Goal: Find specific page/section: Find specific page/section

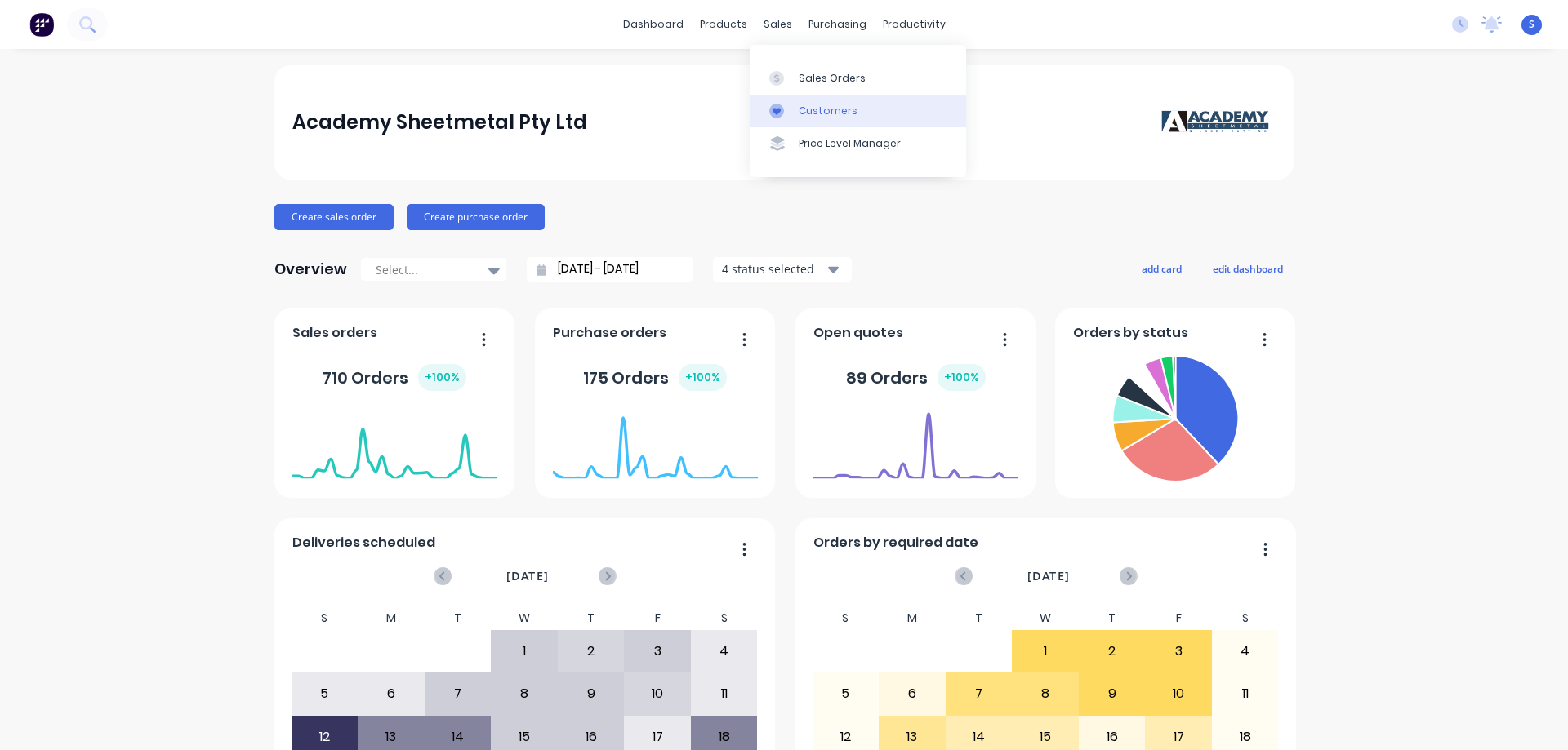
click at [810, 109] on div "Customers" at bounding box center [828, 111] width 59 height 15
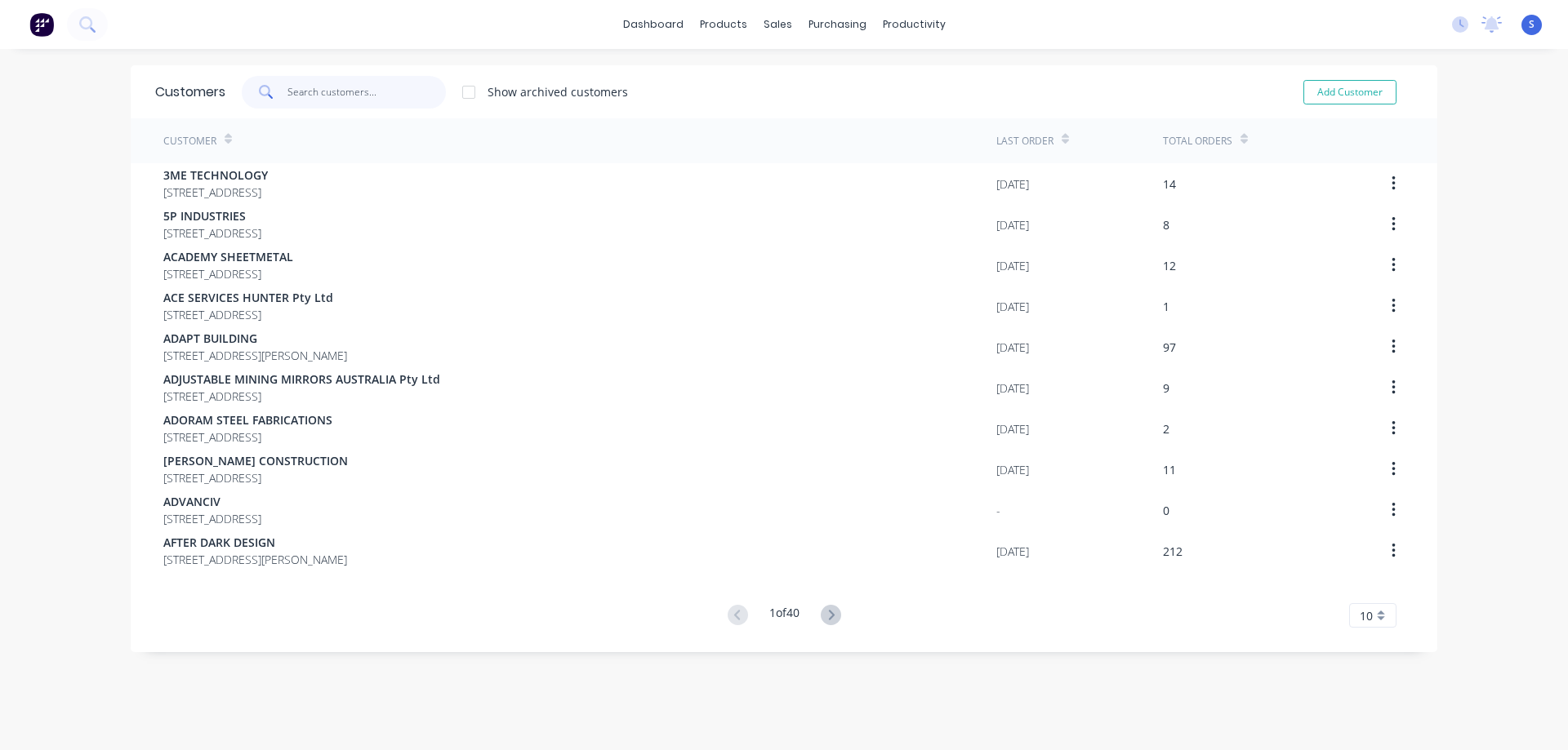
click at [372, 93] on input "text" at bounding box center [367, 92] width 159 height 33
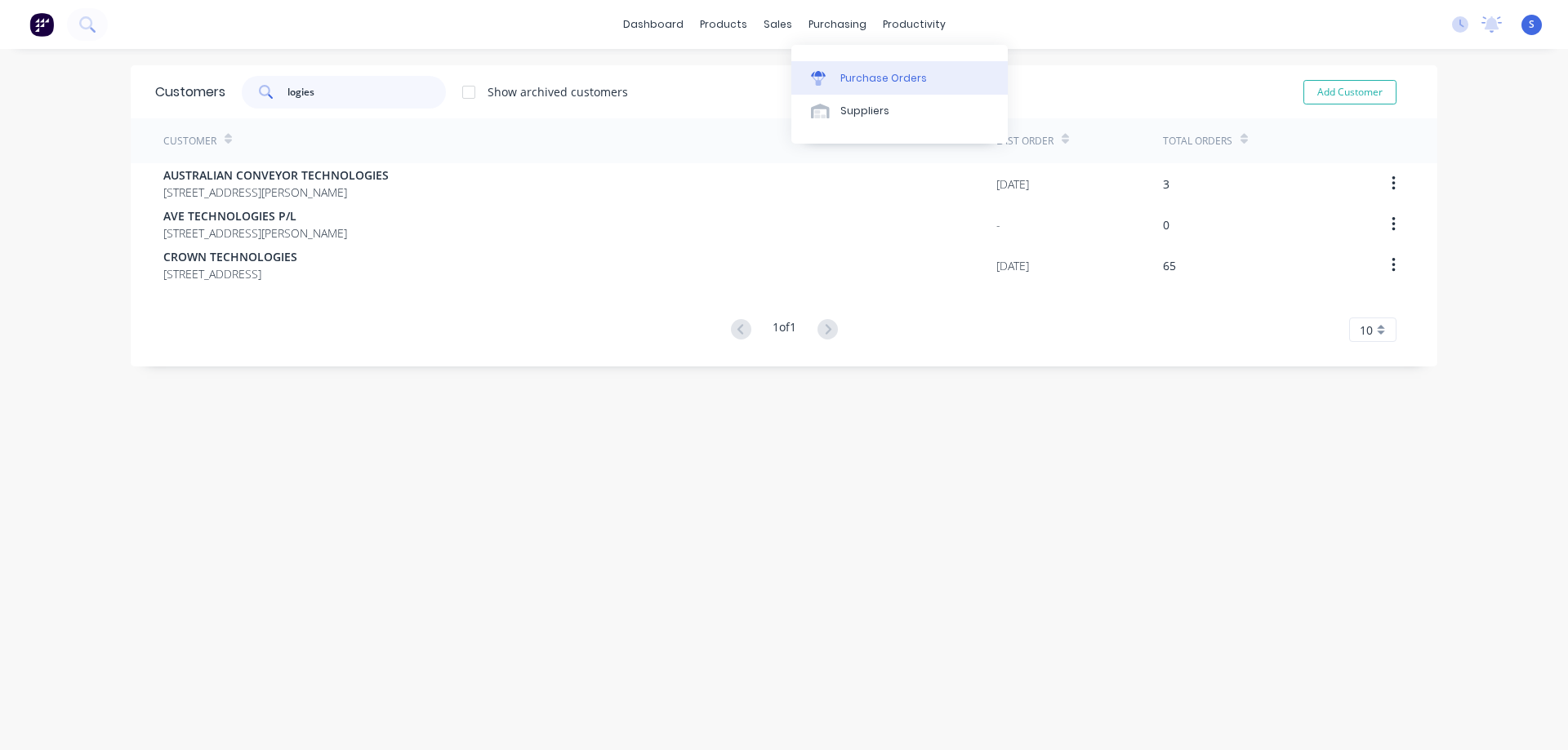
type input "logies"
click at [853, 90] on link "Purchase Orders" at bounding box center [899, 77] width 216 height 33
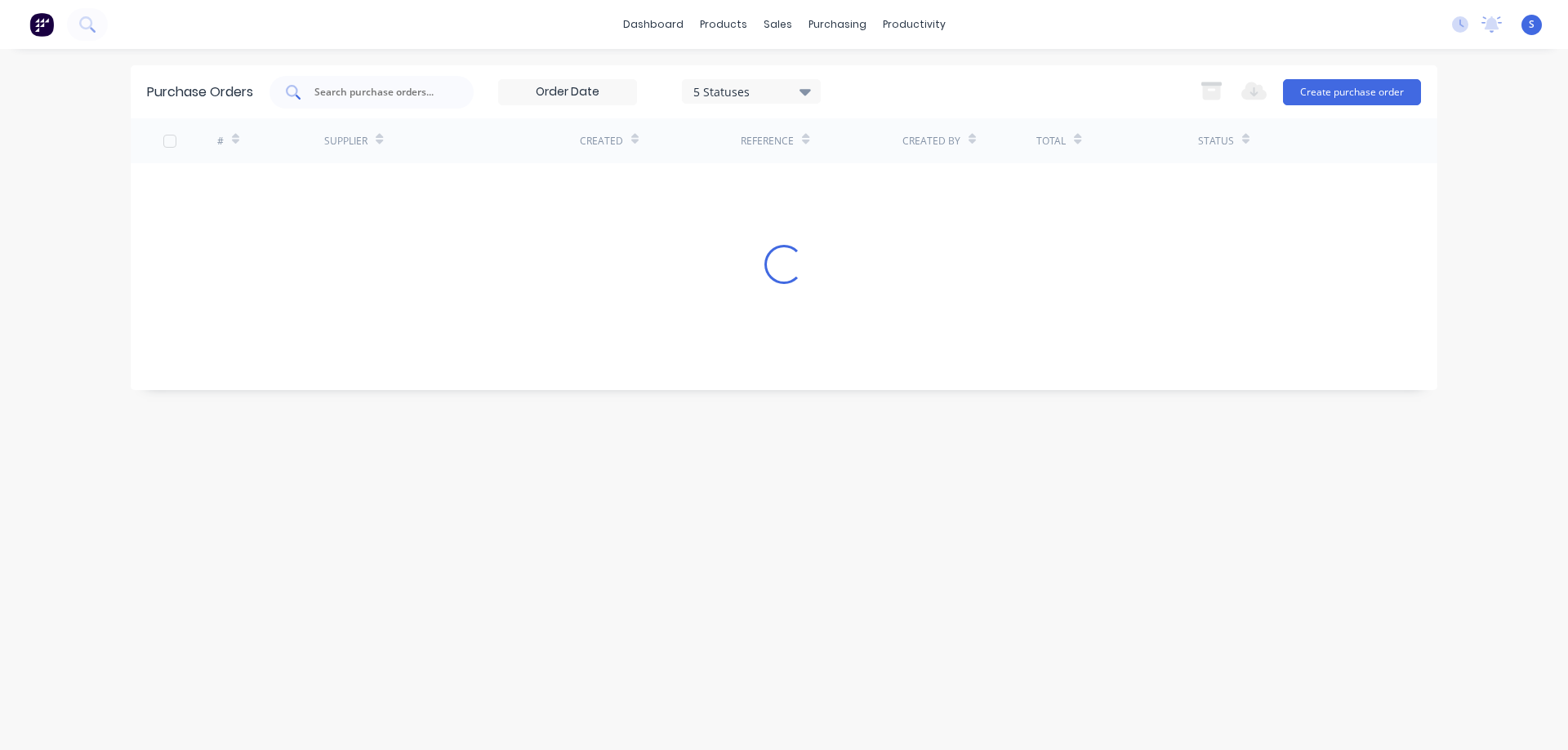
click at [422, 94] on input "text" at bounding box center [381, 92] width 136 height 17
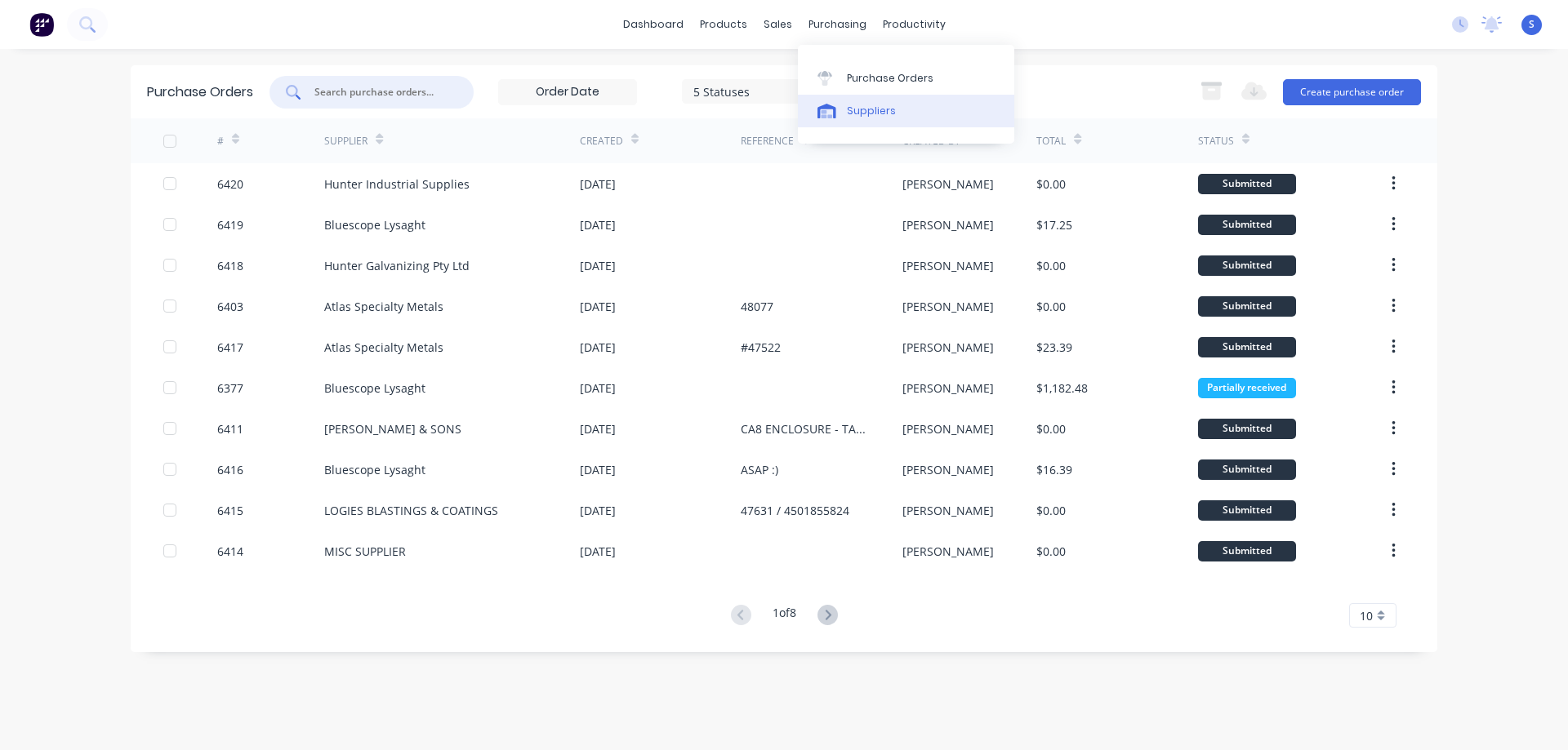
click at [857, 112] on div "Suppliers" at bounding box center [871, 111] width 49 height 15
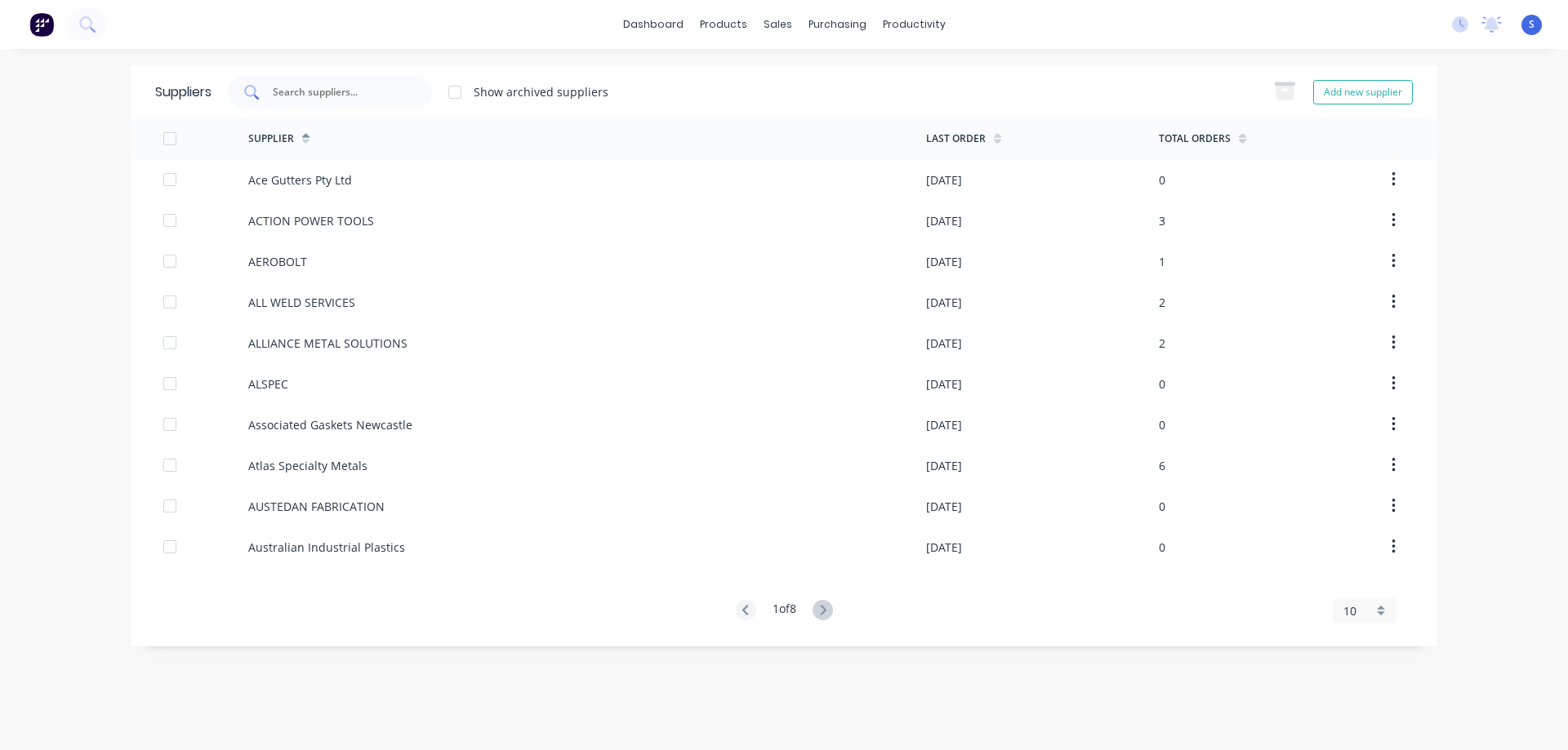
click at [391, 98] on input "text" at bounding box center [339, 92] width 136 height 17
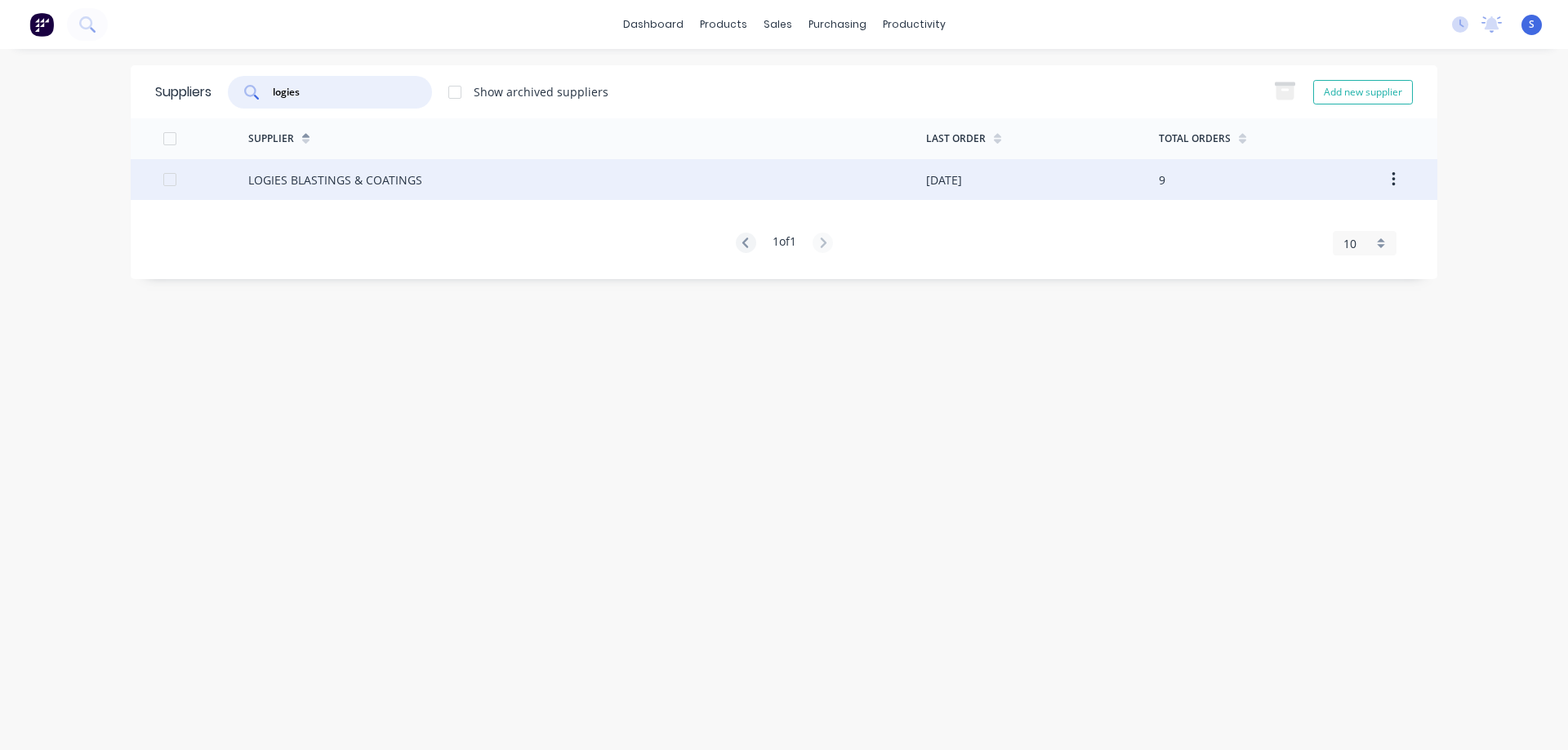
type input "logies"
click at [371, 180] on div "LOGIES BLASTINGS & COATINGS" at bounding box center [335, 180] width 174 height 17
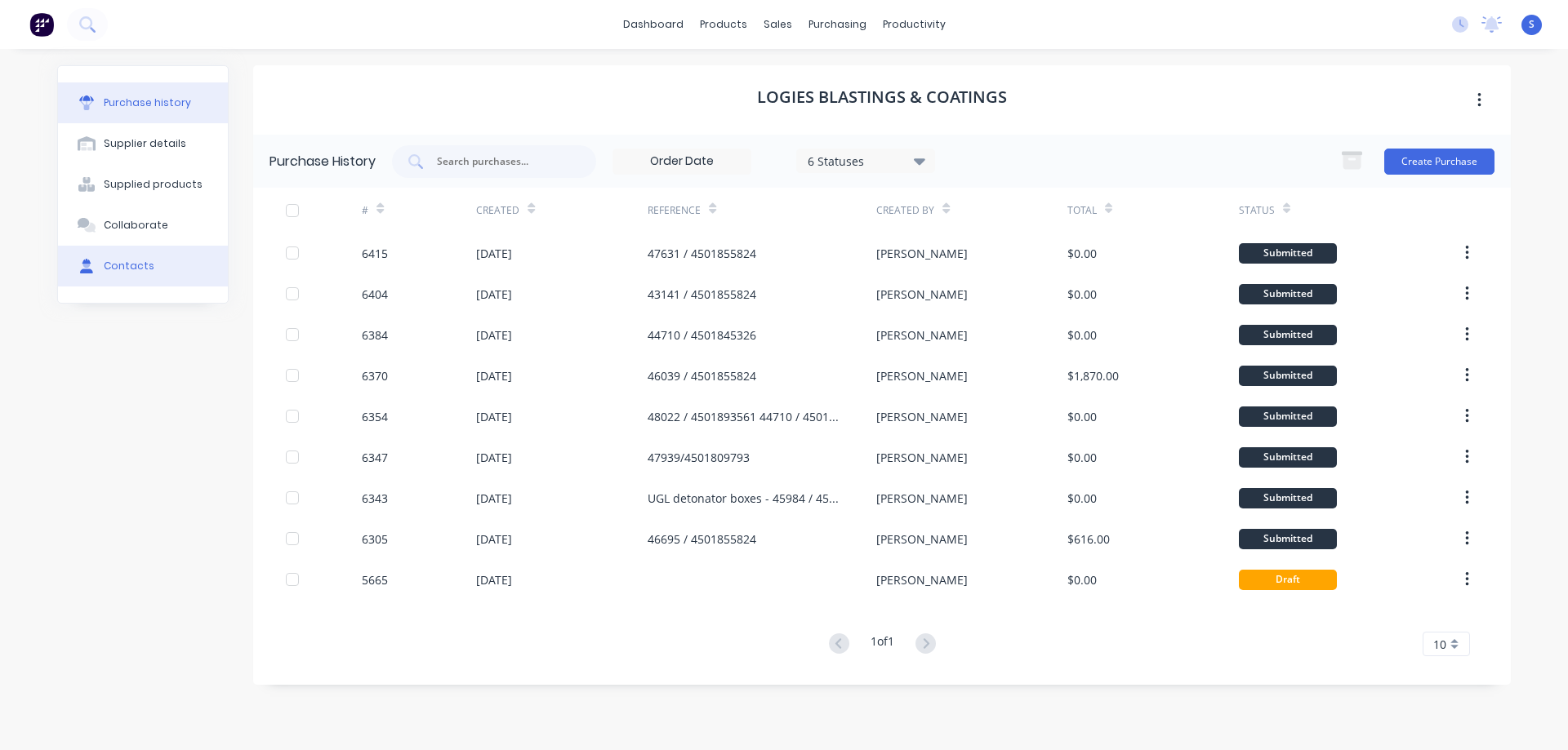
click at [118, 265] on div "Contacts" at bounding box center [128, 266] width 50 height 15
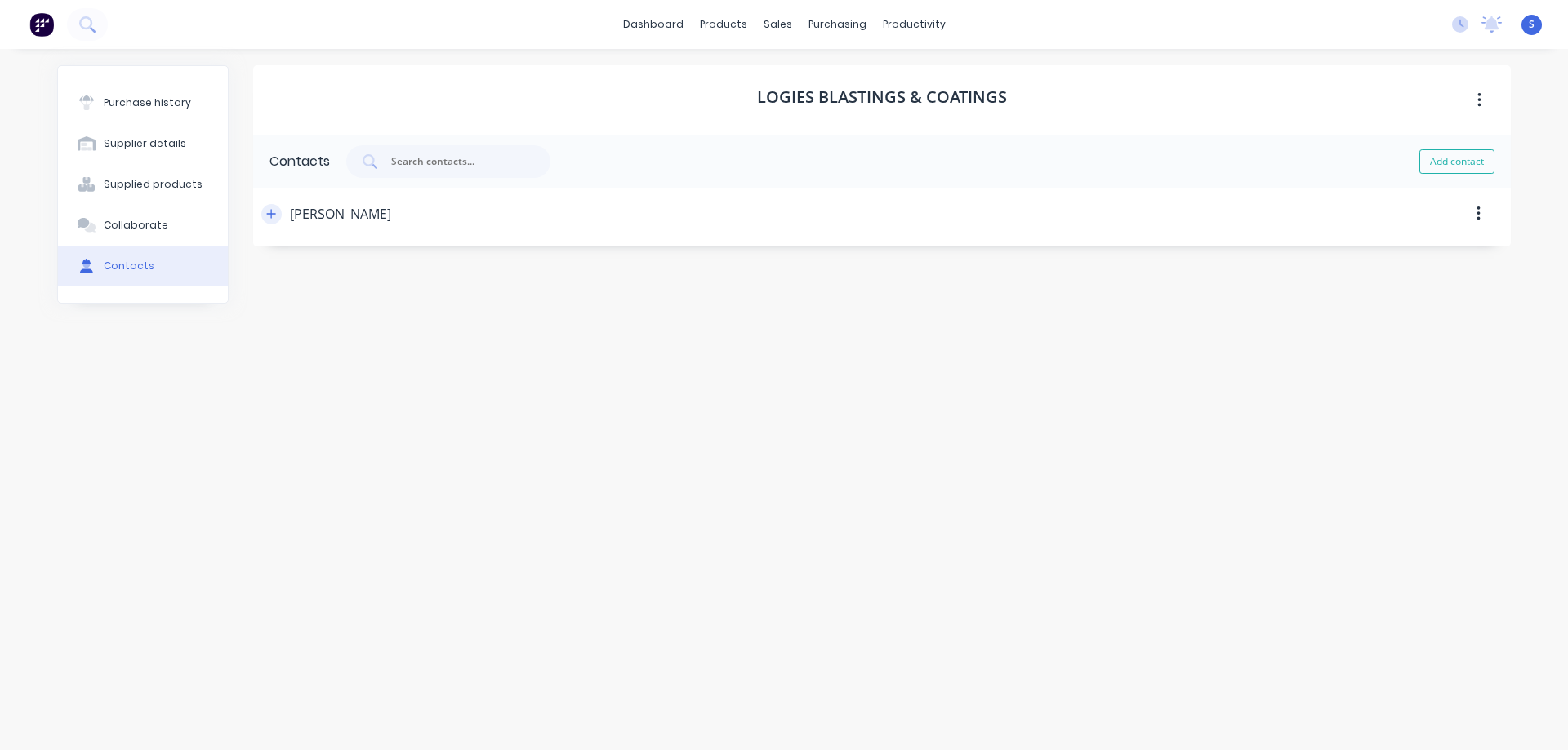
click at [269, 209] on icon "button" at bounding box center [271, 214] width 10 height 11
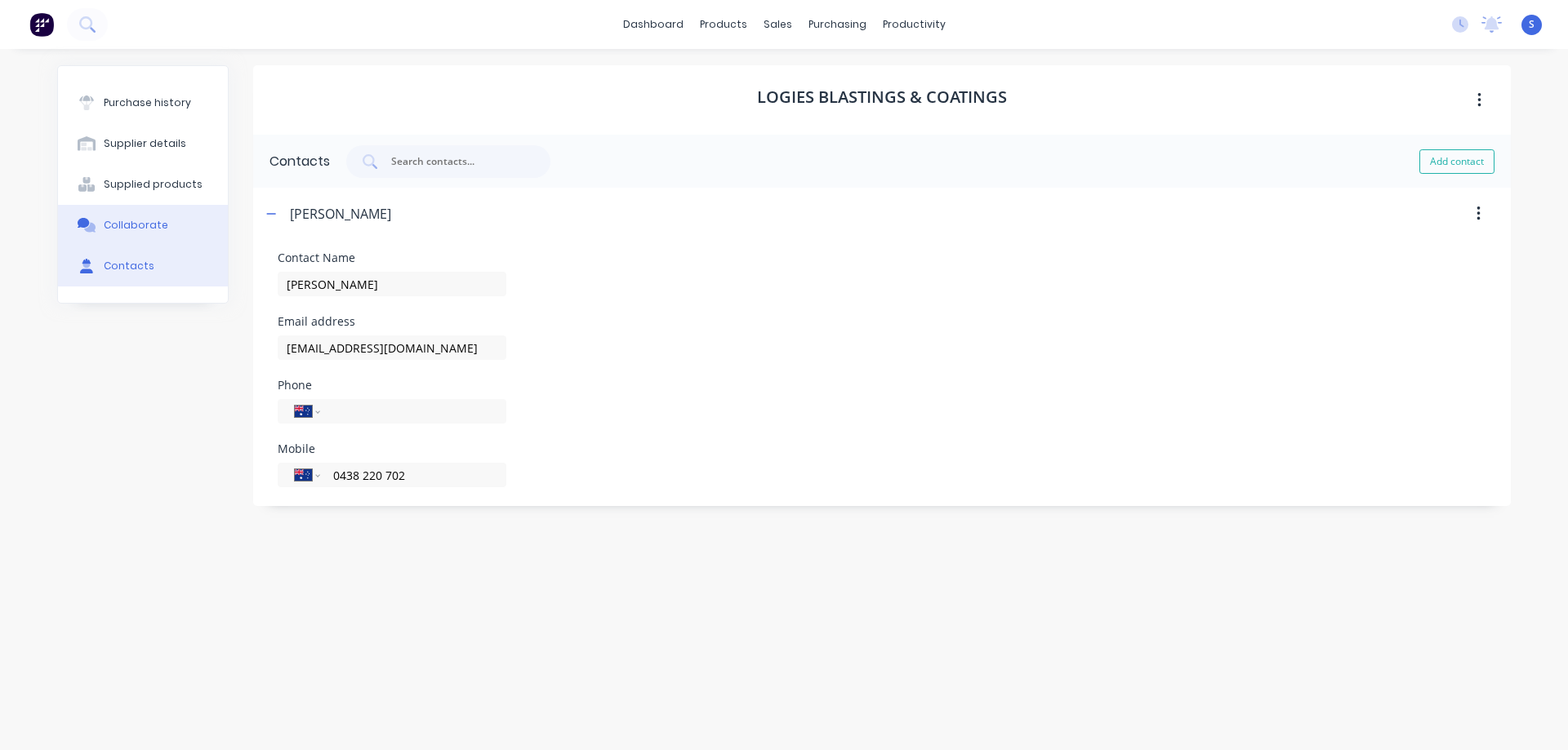
click at [146, 221] on div "Collaborate" at bounding box center [135, 225] width 64 height 15
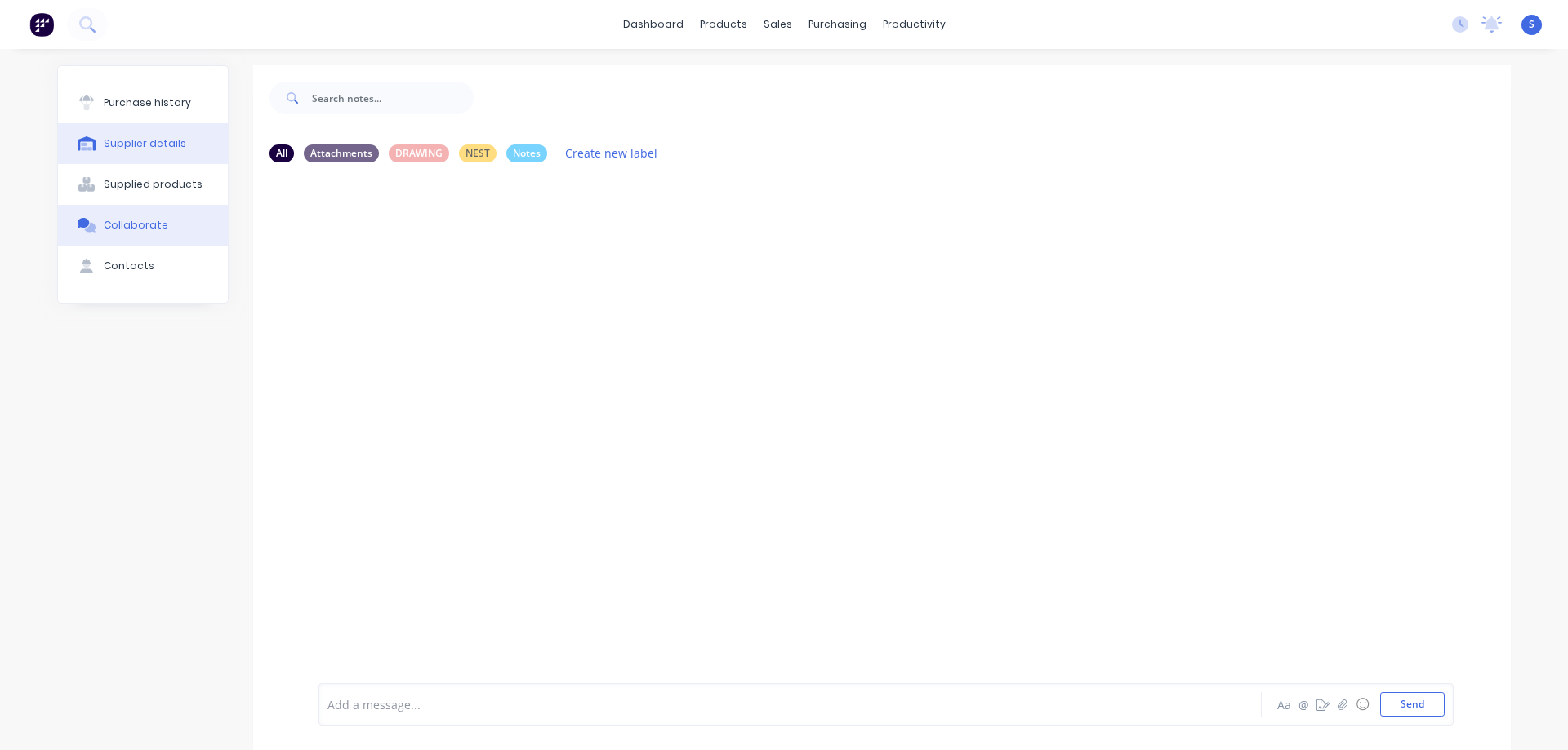
click at [153, 142] on div "Supplier details" at bounding box center [144, 143] width 83 height 15
select select "AU"
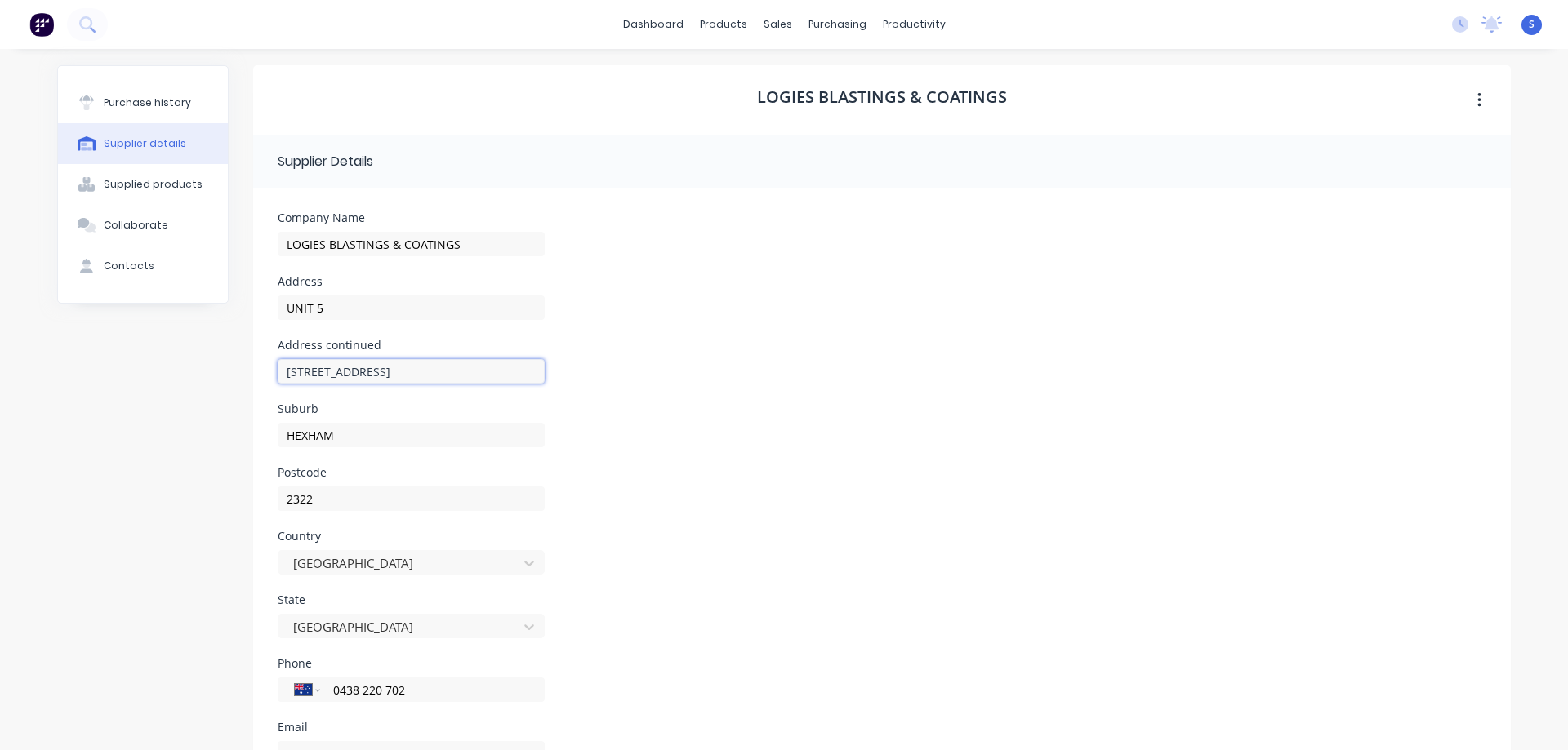
drag, startPoint x: 436, startPoint y: 375, endPoint x: 255, endPoint y: 382, distance: 181.1
click at [255, 382] on form "Company Name LOGIES BLASTINGS & COATINGS Address UNIT 5 Address continued [STRE…" at bounding box center [882, 530] width 1258 height 686
click at [825, 71] on div "Sales Orders" at bounding box center [832, 78] width 67 height 15
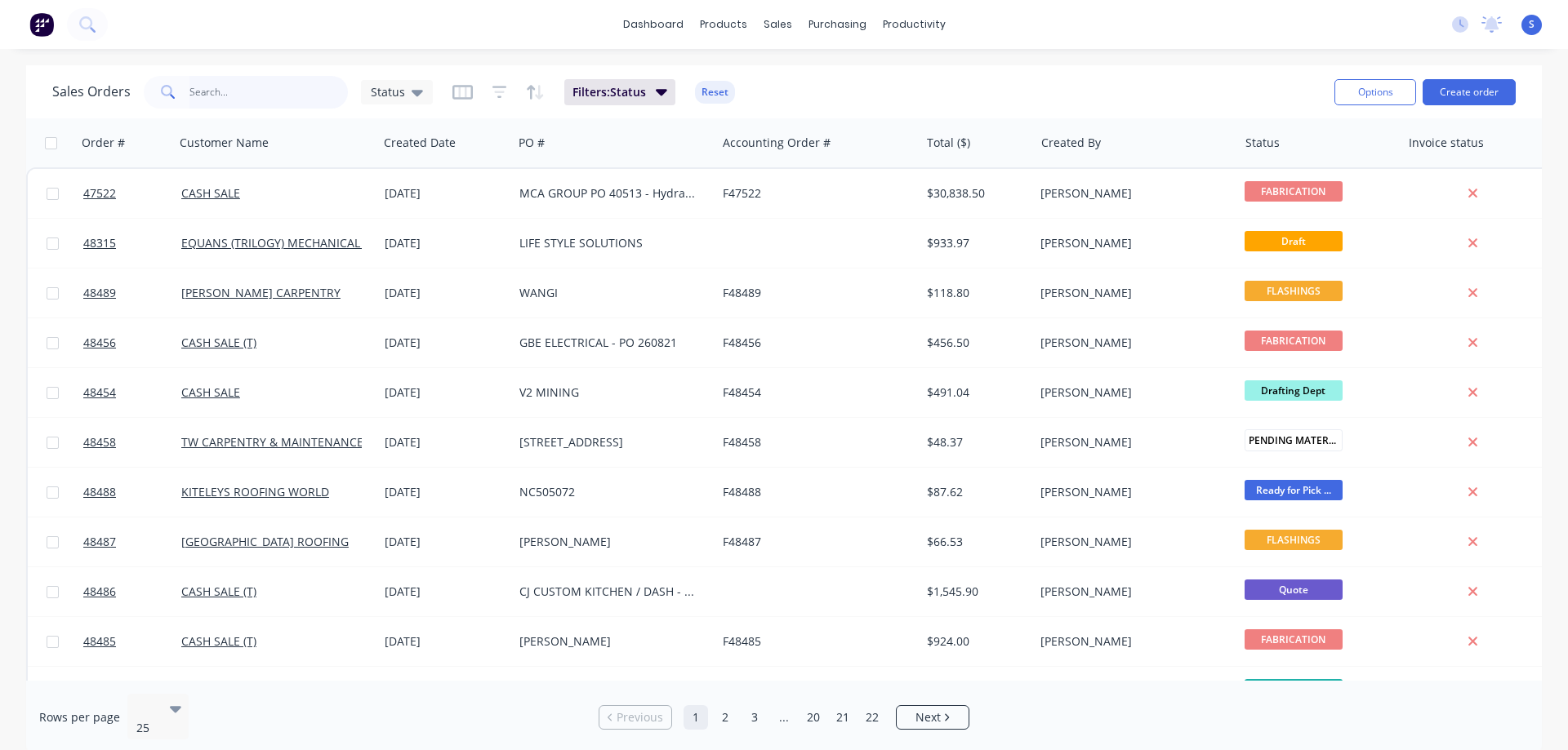
click at [225, 98] on input "text" at bounding box center [268, 92] width 159 height 33
click at [816, 110] on div "Customers" at bounding box center [833, 111] width 59 height 15
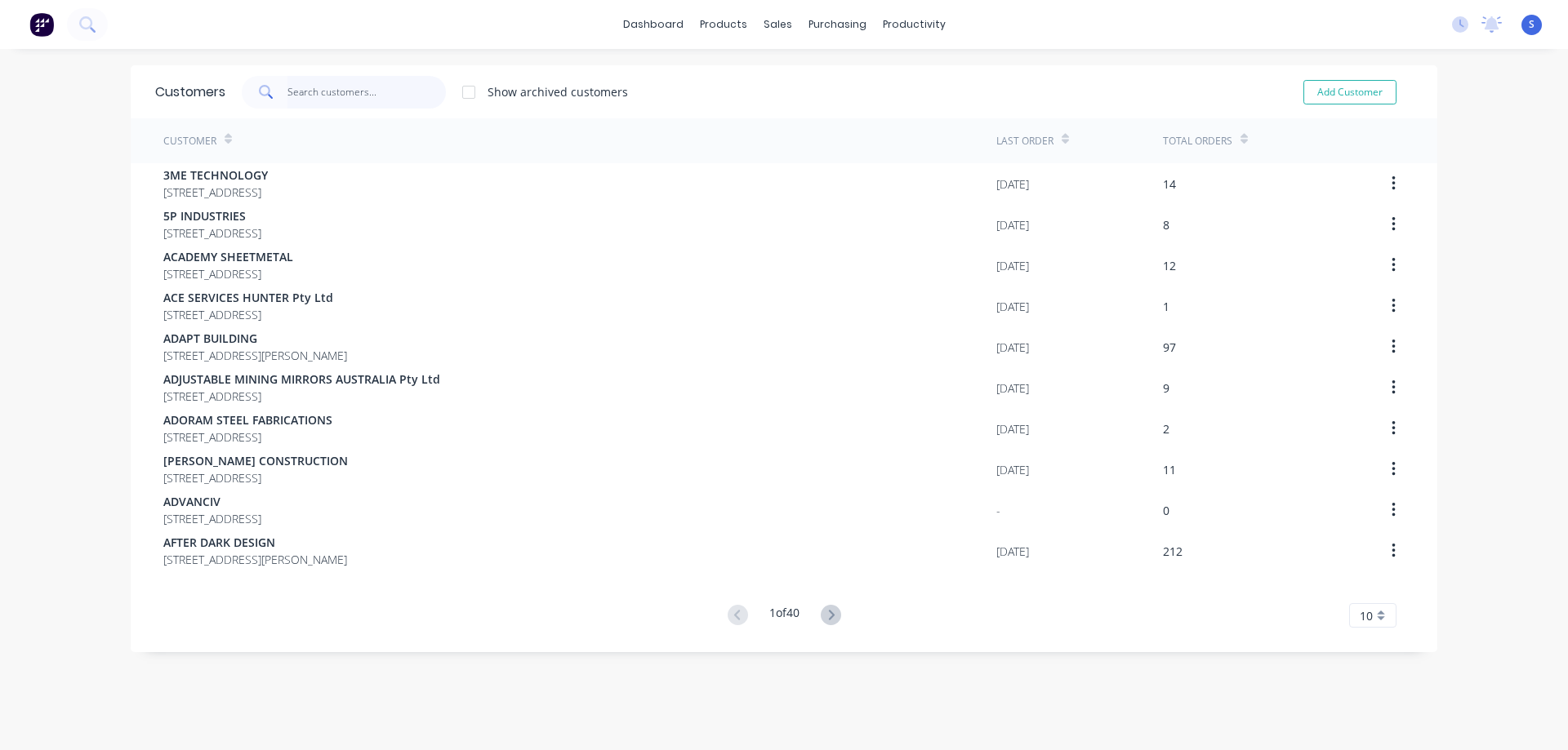
click at [319, 90] on input "text" at bounding box center [367, 92] width 159 height 33
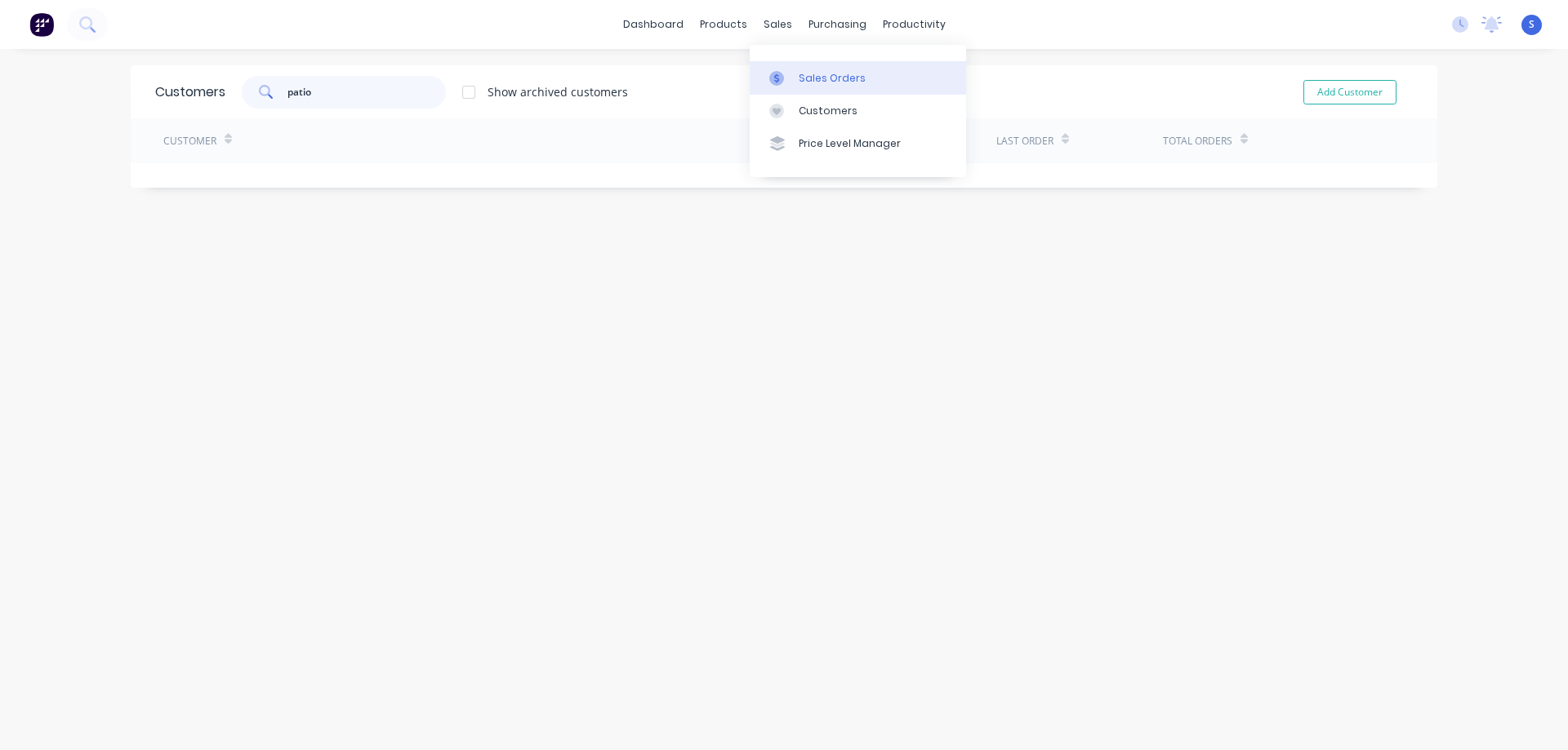
type input "patio"
click at [821, 73] on div "Sales Orders" at bounding box center [832, 78] width 67 height 15
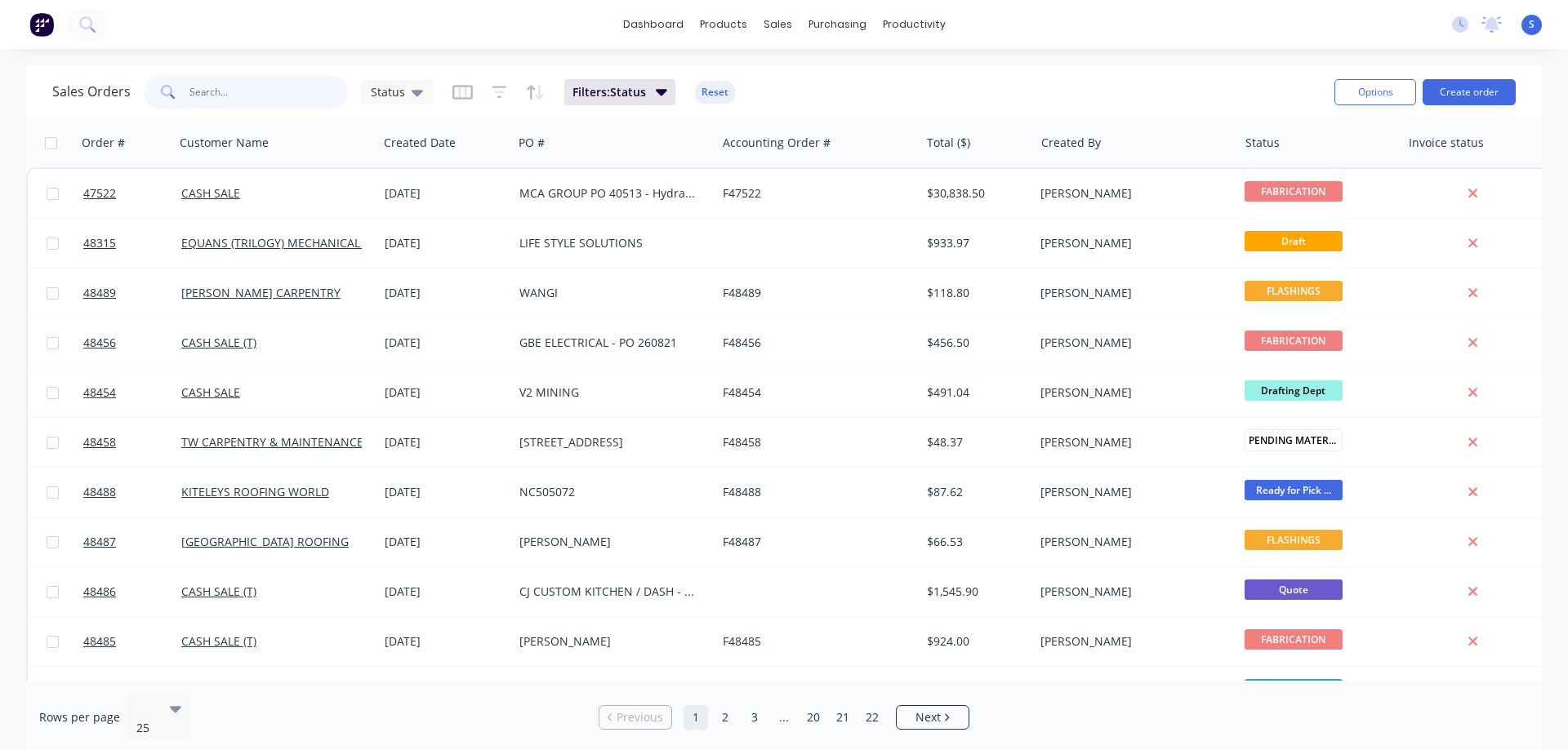
click at [264, 89] on input "text" at bounding box center [268, 92] width 159 height 33
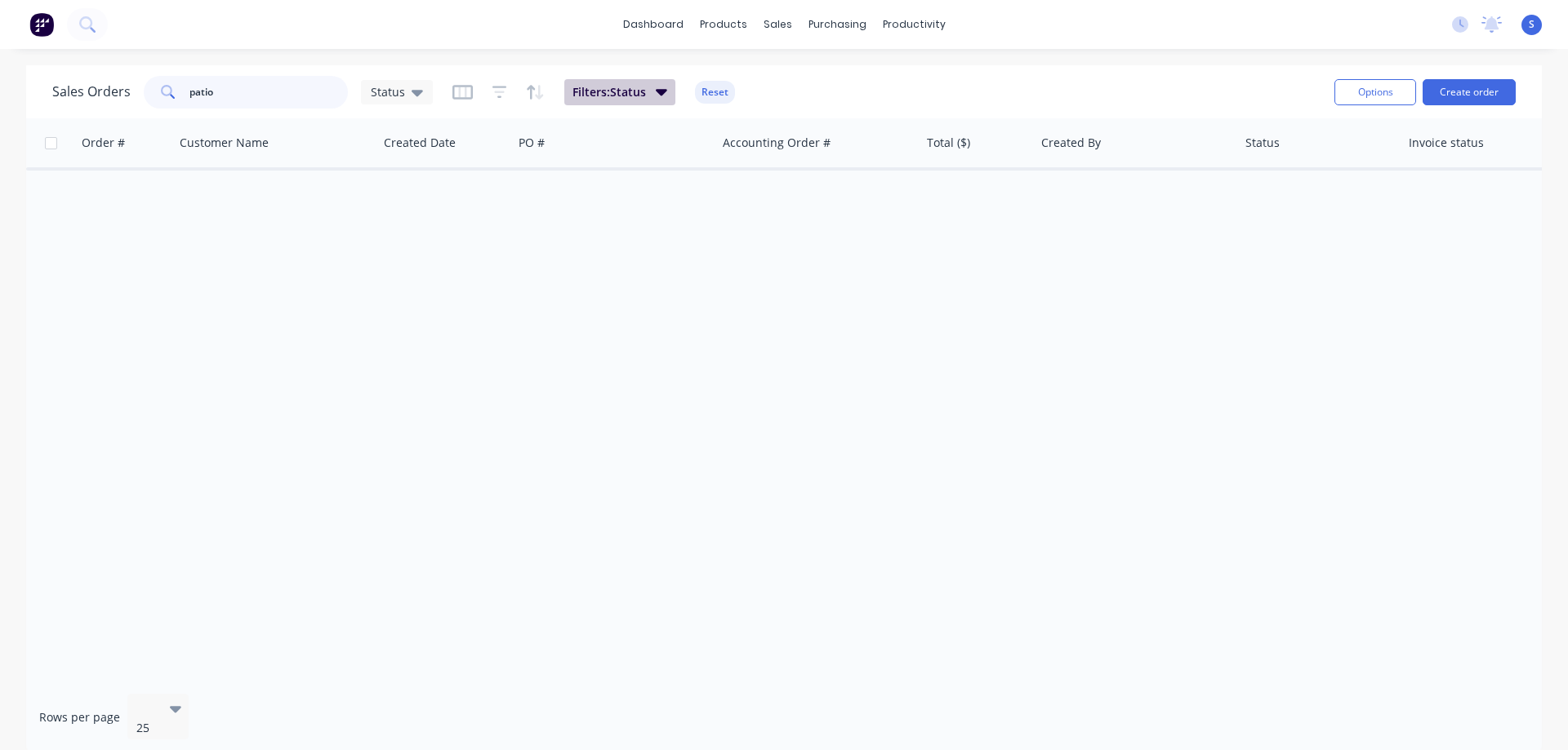
type input "patio"
click at [630, 89] on span "Filters: Status" at bounding box center [609, 92] width 74 height 17
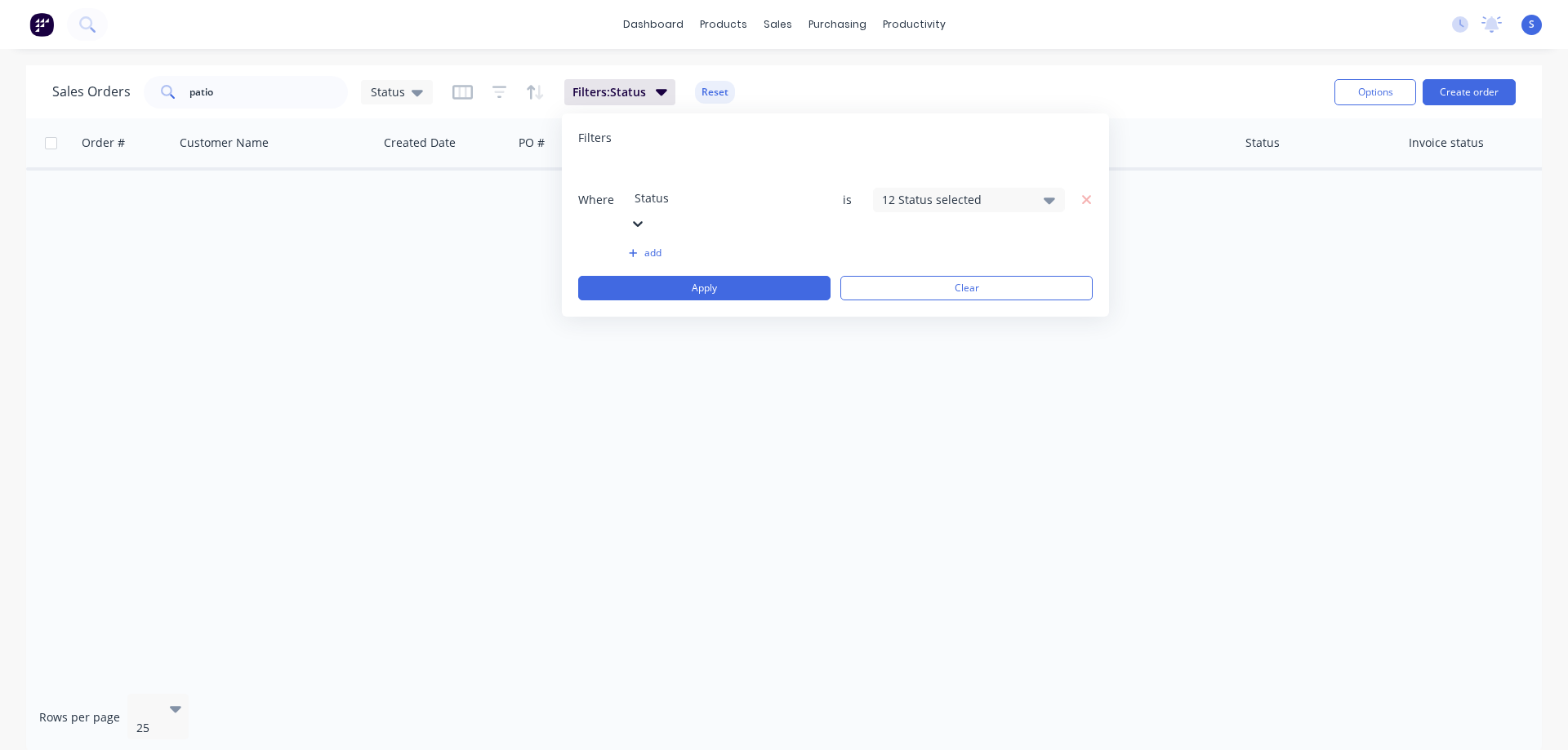
click at [646, 216] on icon at bounding box center [638, 224] width 17 height 17
click at [973, 191] on div "12 Status selected" at bounding box center [955, 199] width 148 height 17
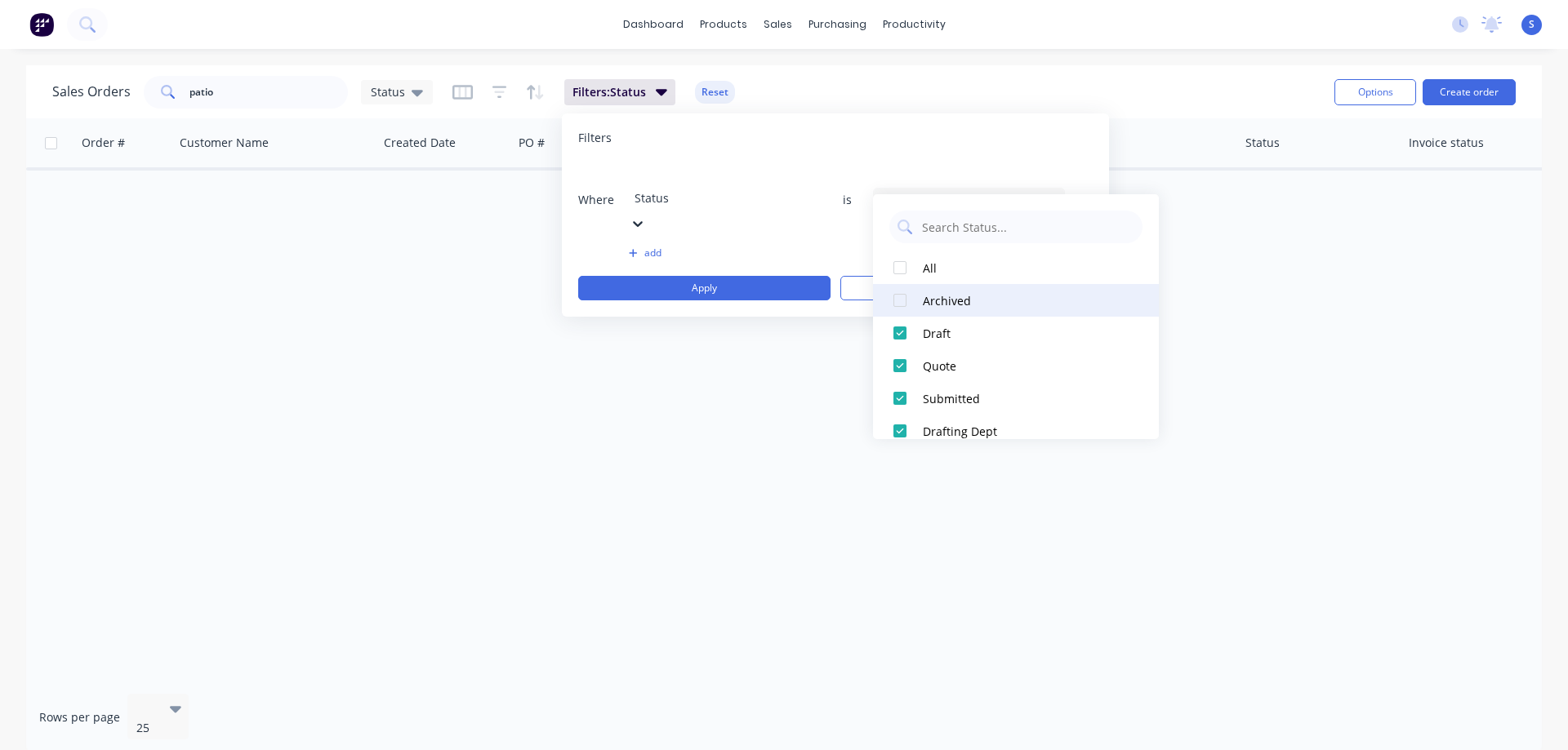
click at [947, 295] on div "Archived" at bounding box center [1021, 301] width 196 height 17
click at [908, 86] on div "Sales Orders patio Status Filters: Status Reset" at bounding box center [686, 91] width 1269 height 40
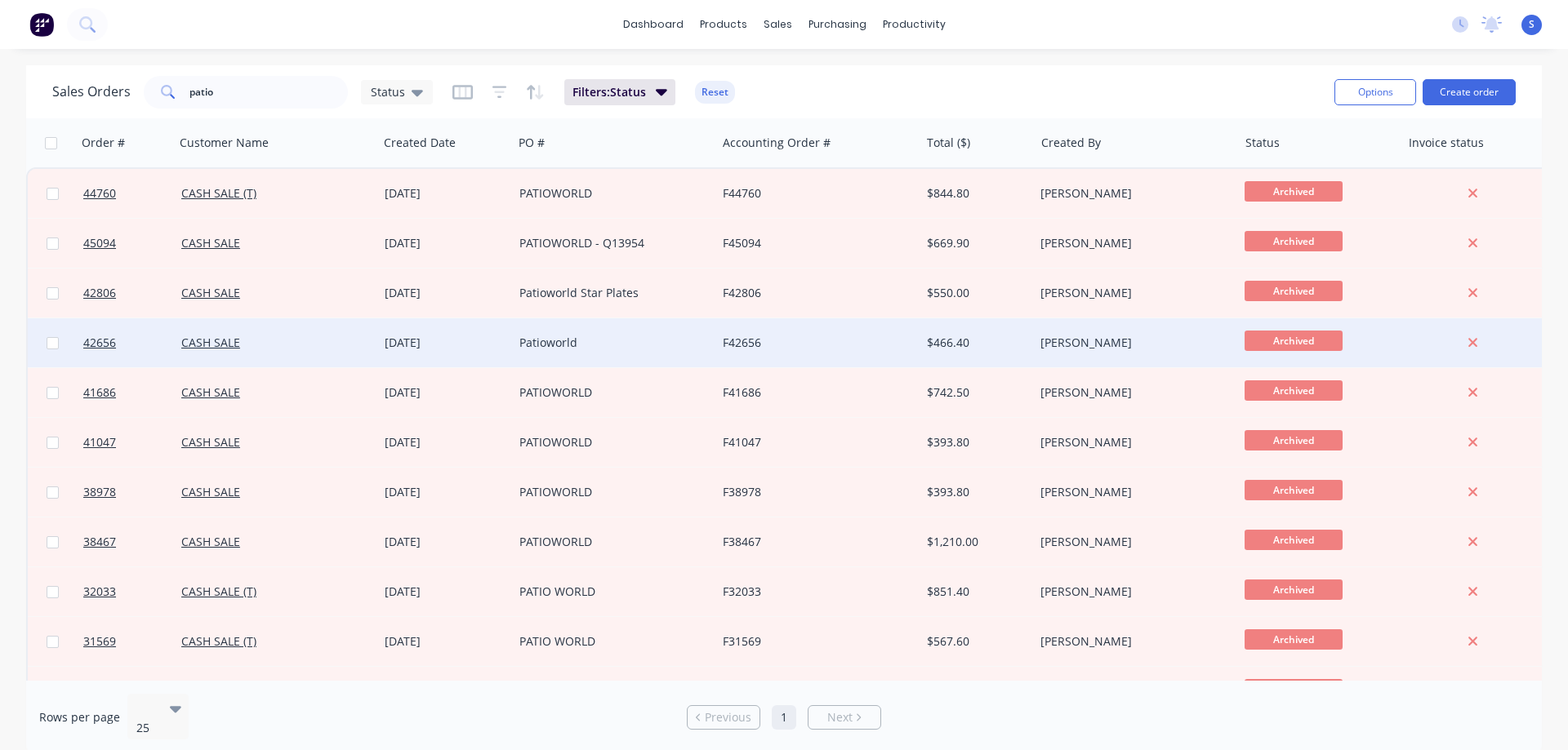
click at [306, 342] on div "CASH SALE" at bounding box center [272, 343] width 182 height 17
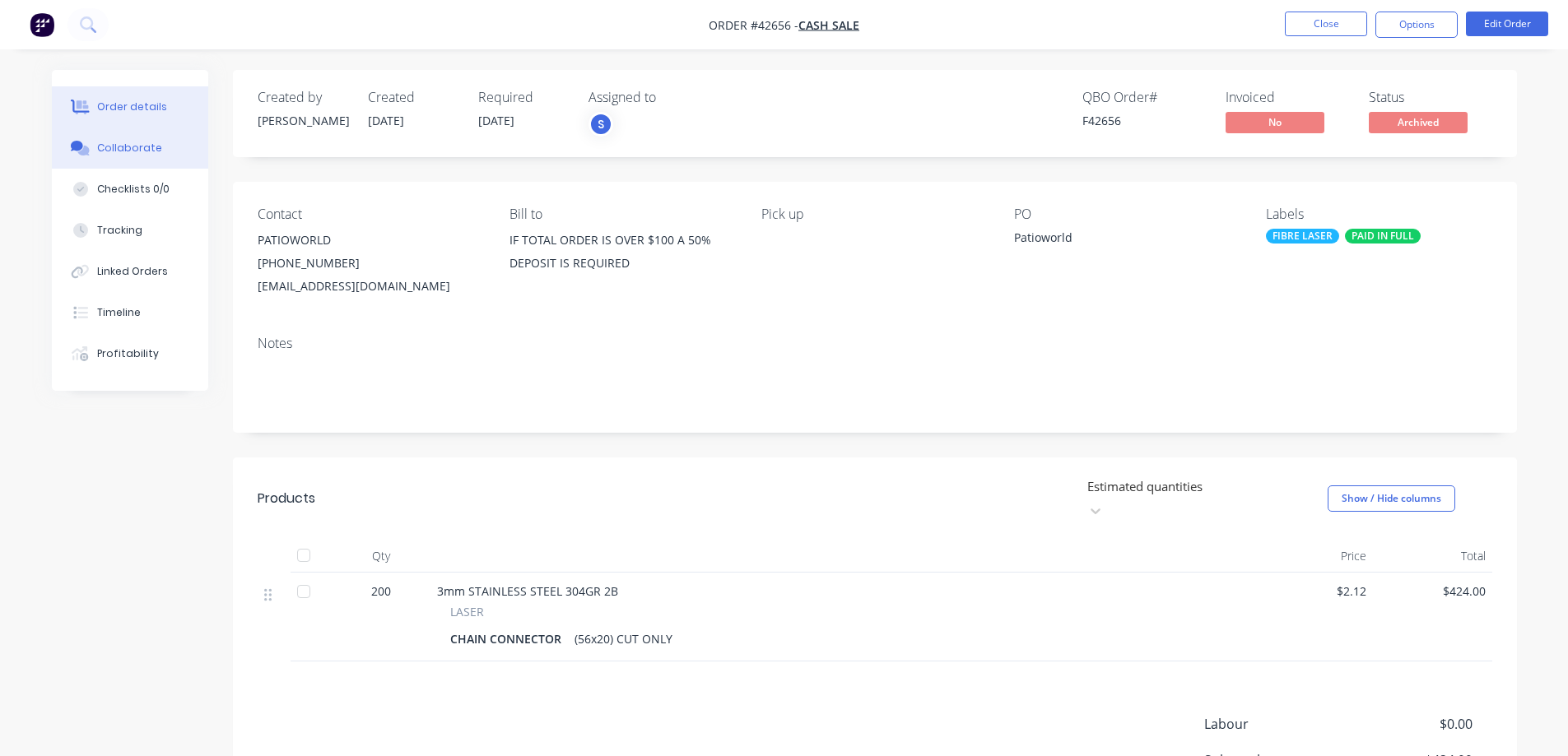
click at [136, 152] on div "Collaborate" at bounding box center [129, 148] width 65 height 15
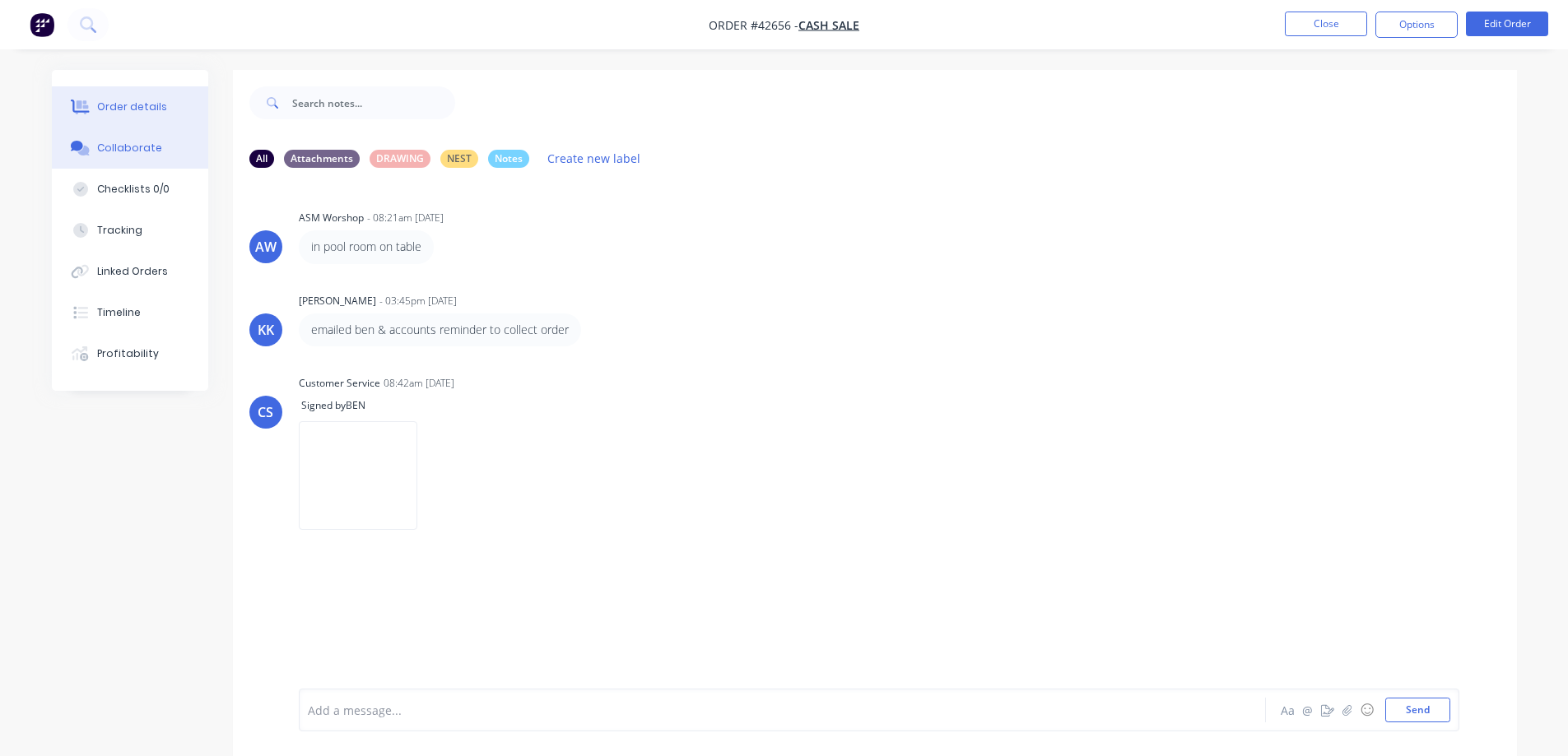
click at [124, 106] on div "Order details" at bounding box center [131, 107] width 70 height 15
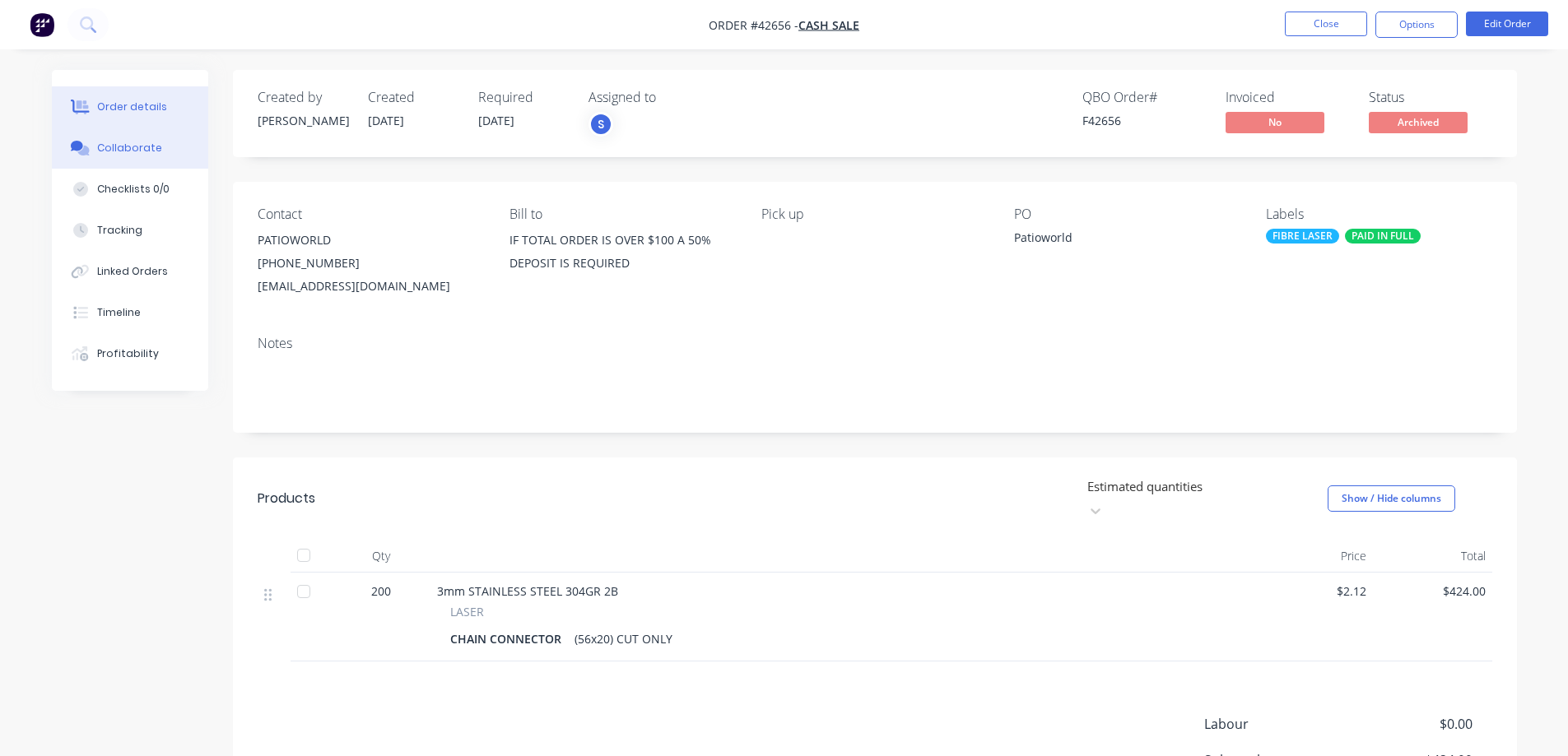
click at [122, 129] on button "Collaborate" at bounding box center [129, 148] width 157 height 41
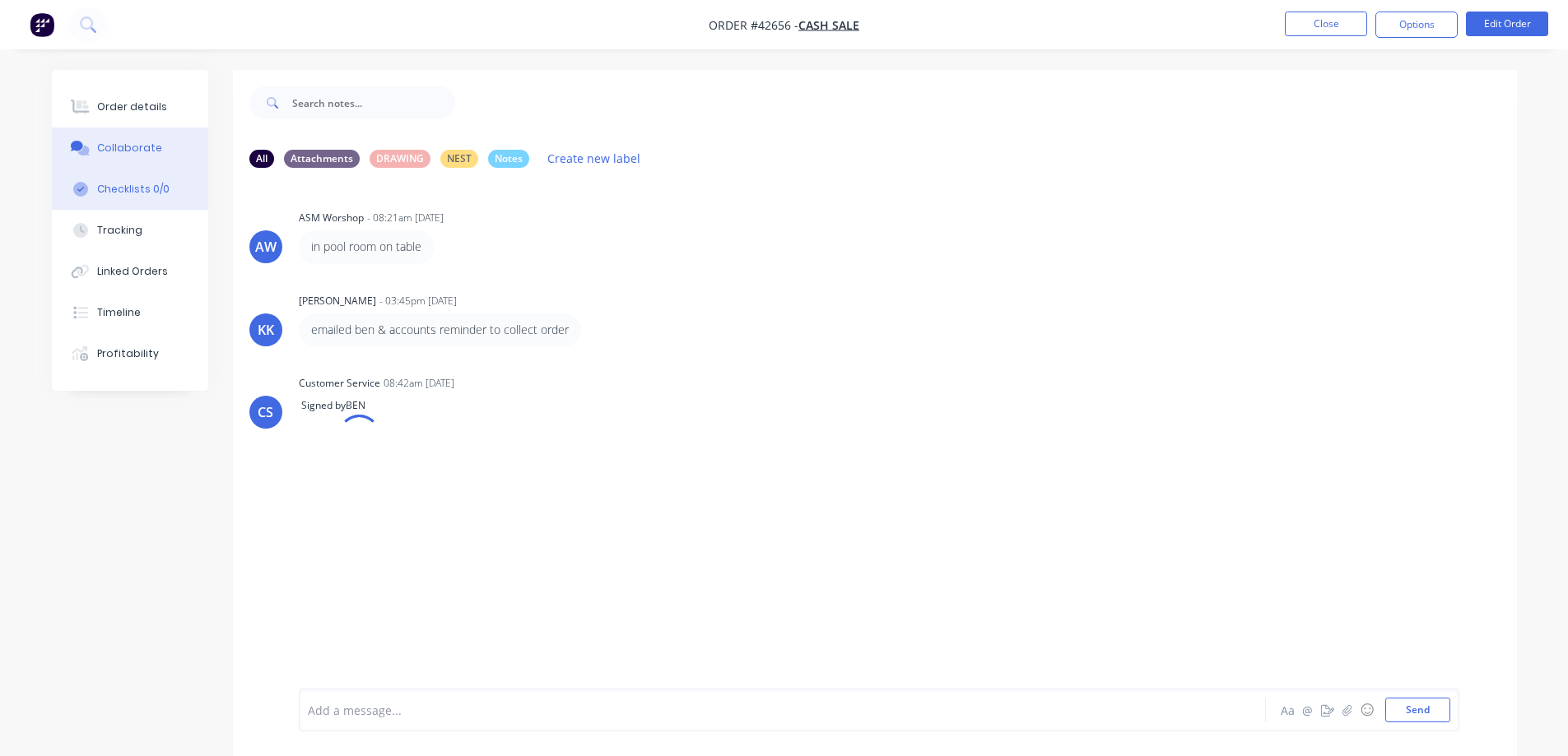
click at [124, 181] on button "Checklists 0/0" at bounding box center [129, 189] width 157 height 41
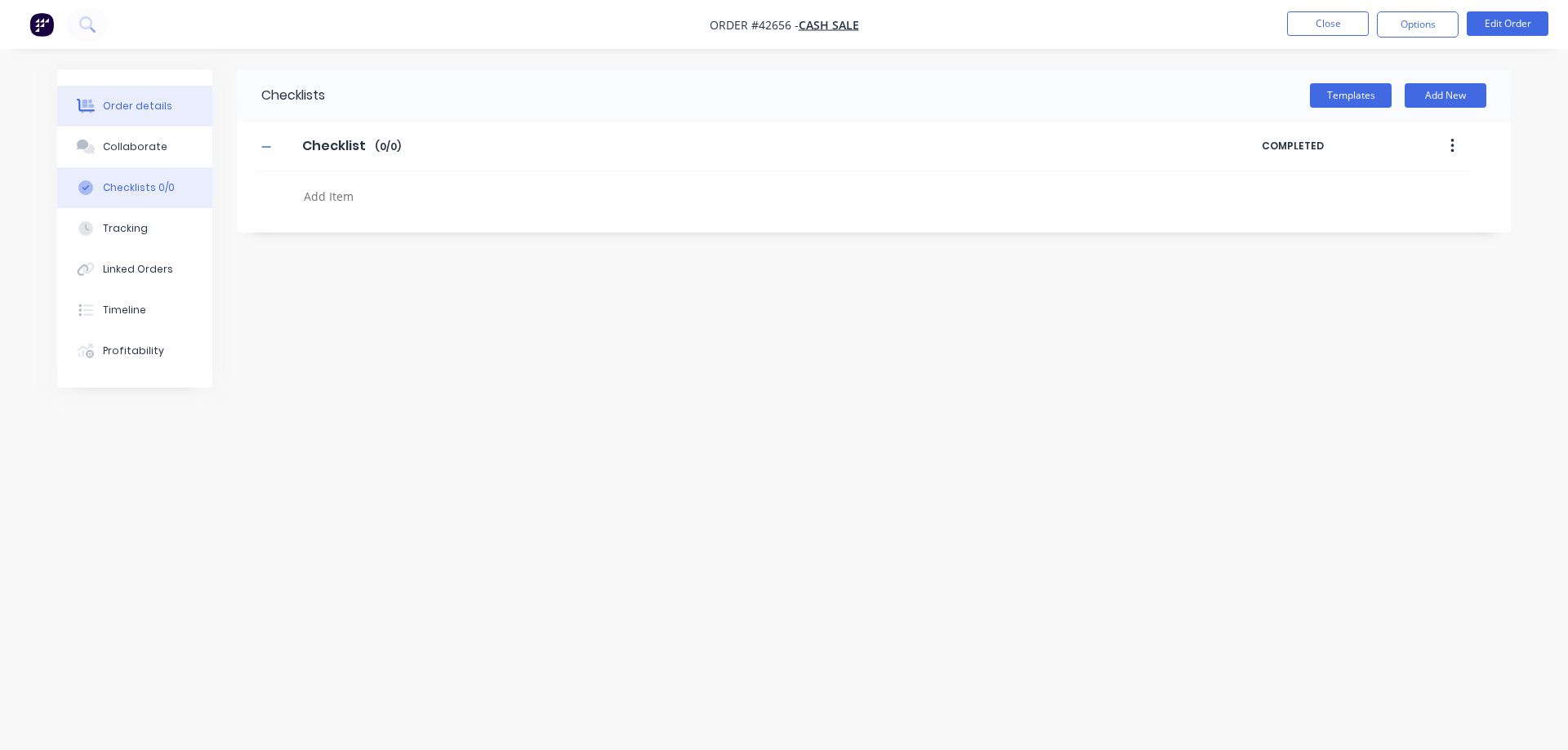
click at [127, 92] on button "Order details" at bounding box center [134, 106] width 155 height 41
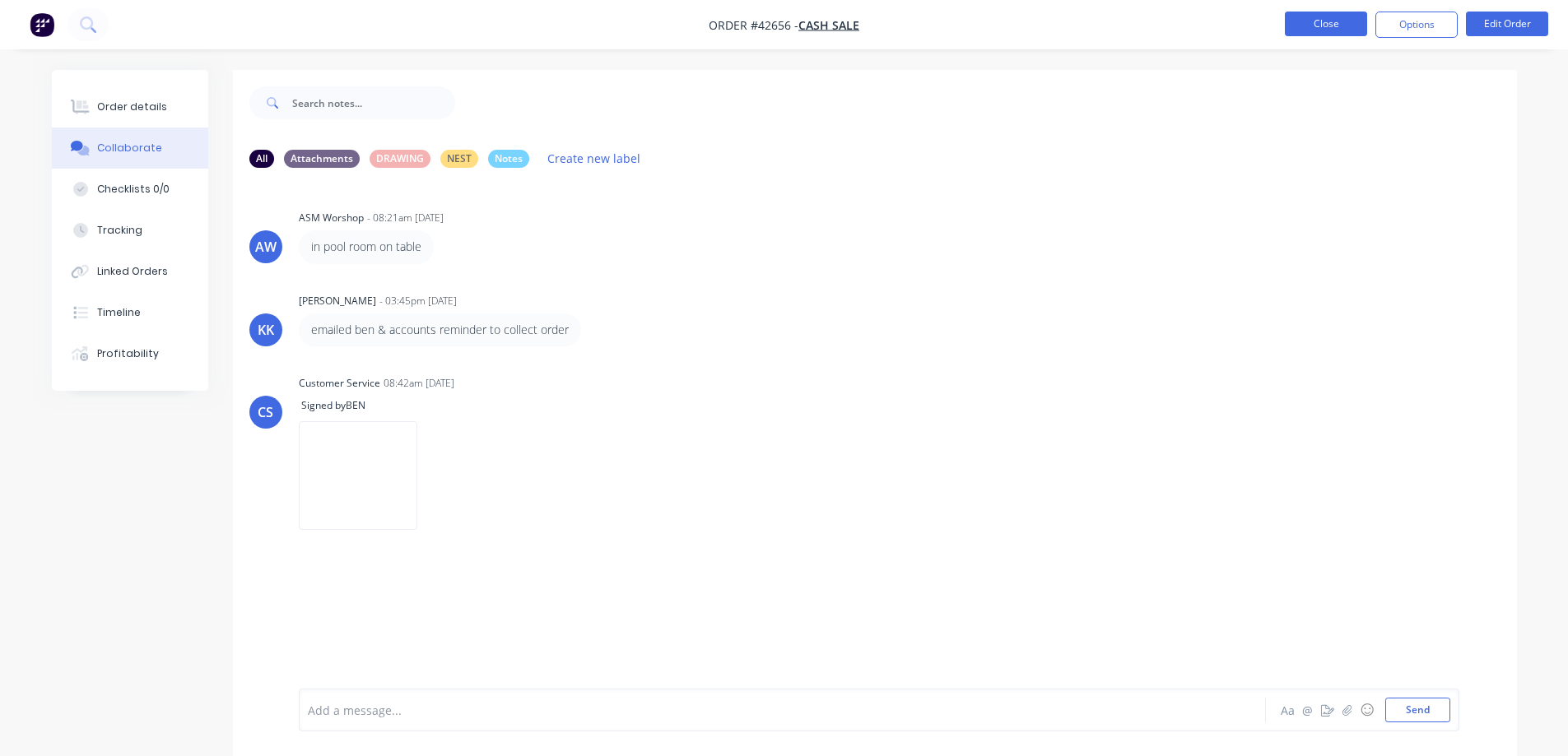
click at [1337, 22] on button "Close" at bounding box center [1326, 23] width 83 height 24
